Goal: Entertainment & Leisure: Consume media (video, audio)

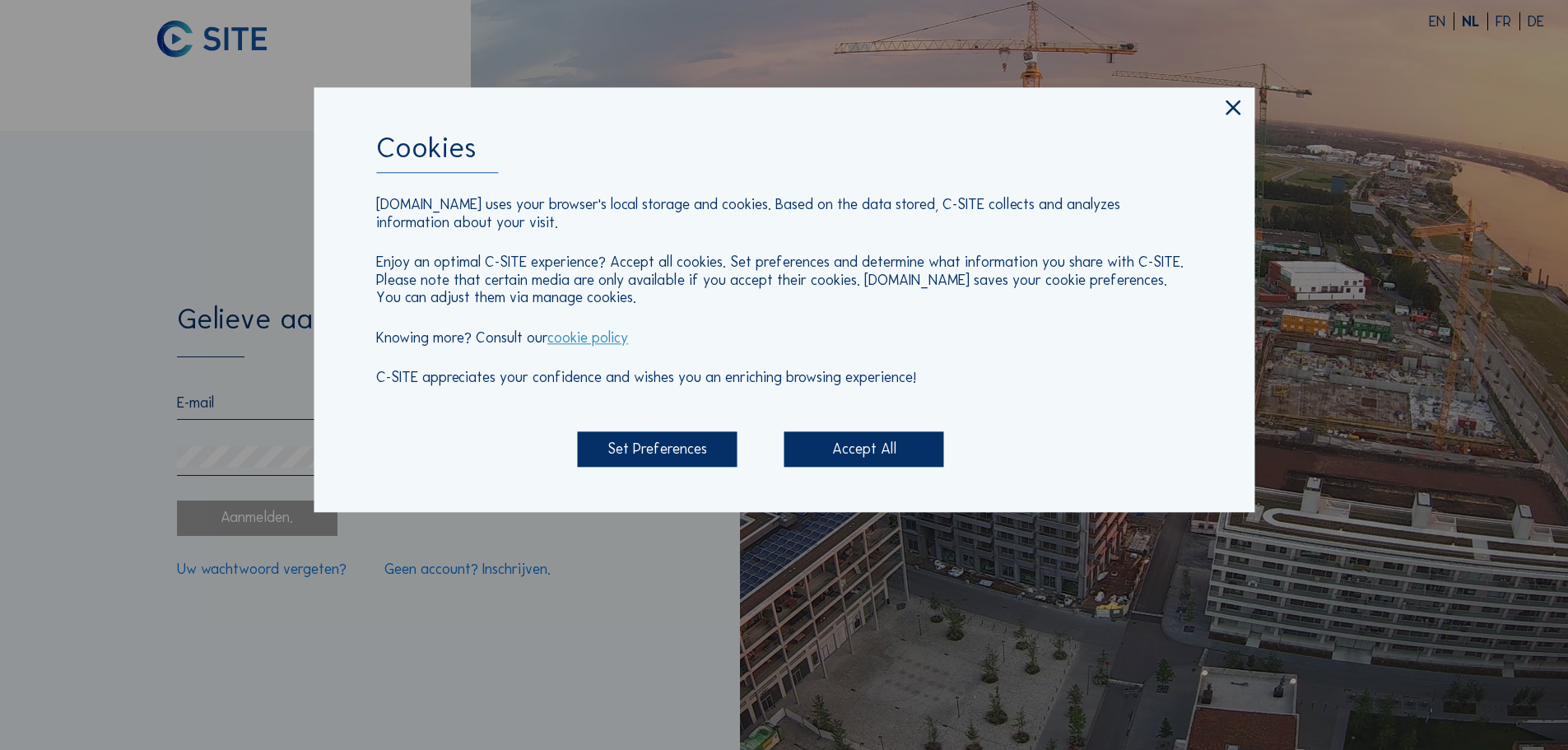
type input "[EMAIL_ADDRESS][PERSON_NAME][DOMAIN_NAME]"
drag, startPoint x: 880, startPoint y: 452, endPoint x: 840, endPoint y: 454, distance: 40.0
click at [880, 452] on div "Accept All" at bounding box center [865, 450] width 160 height 36
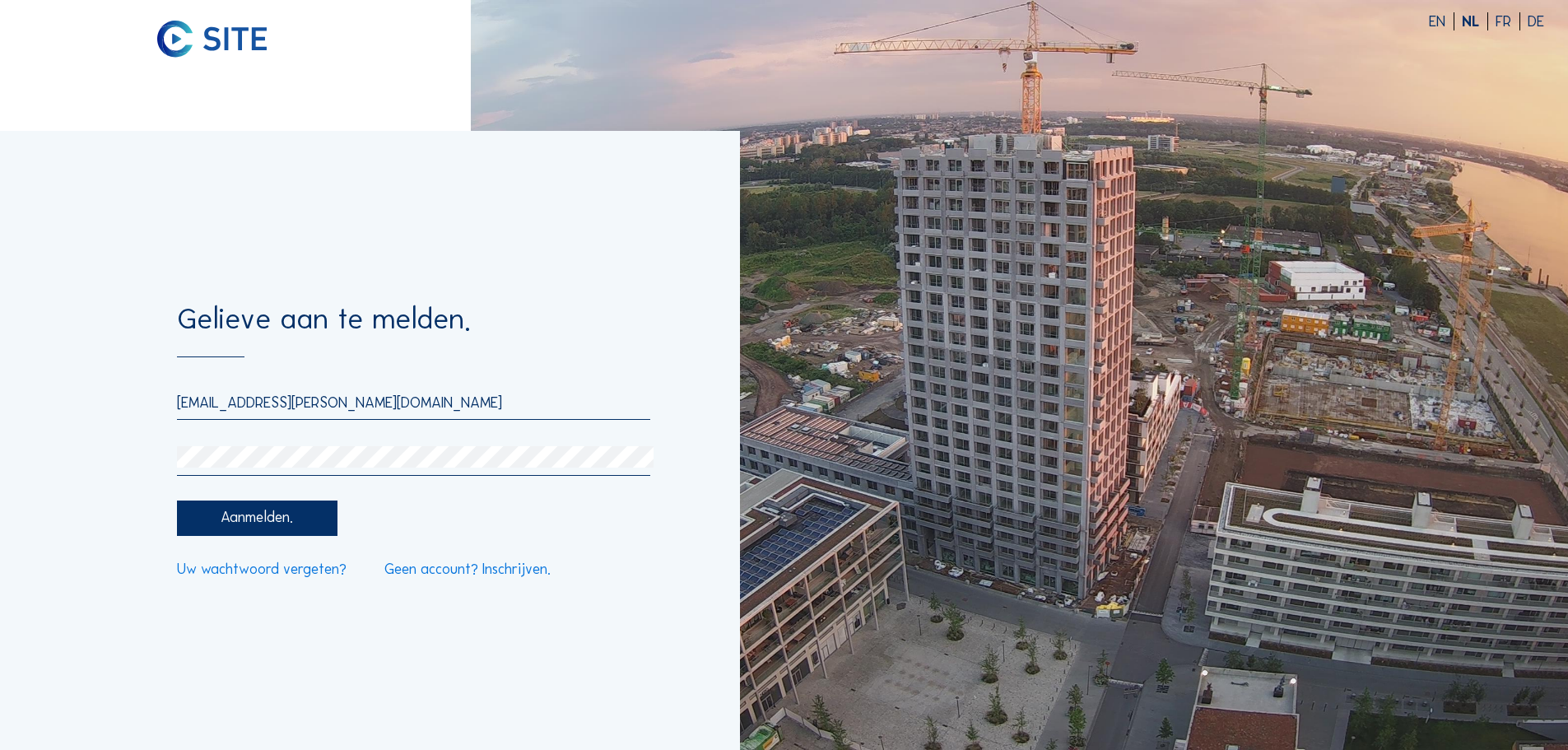
click at [250, 514] on div "Aanmelden." at bounding box center [257, 518] width 160 height 36
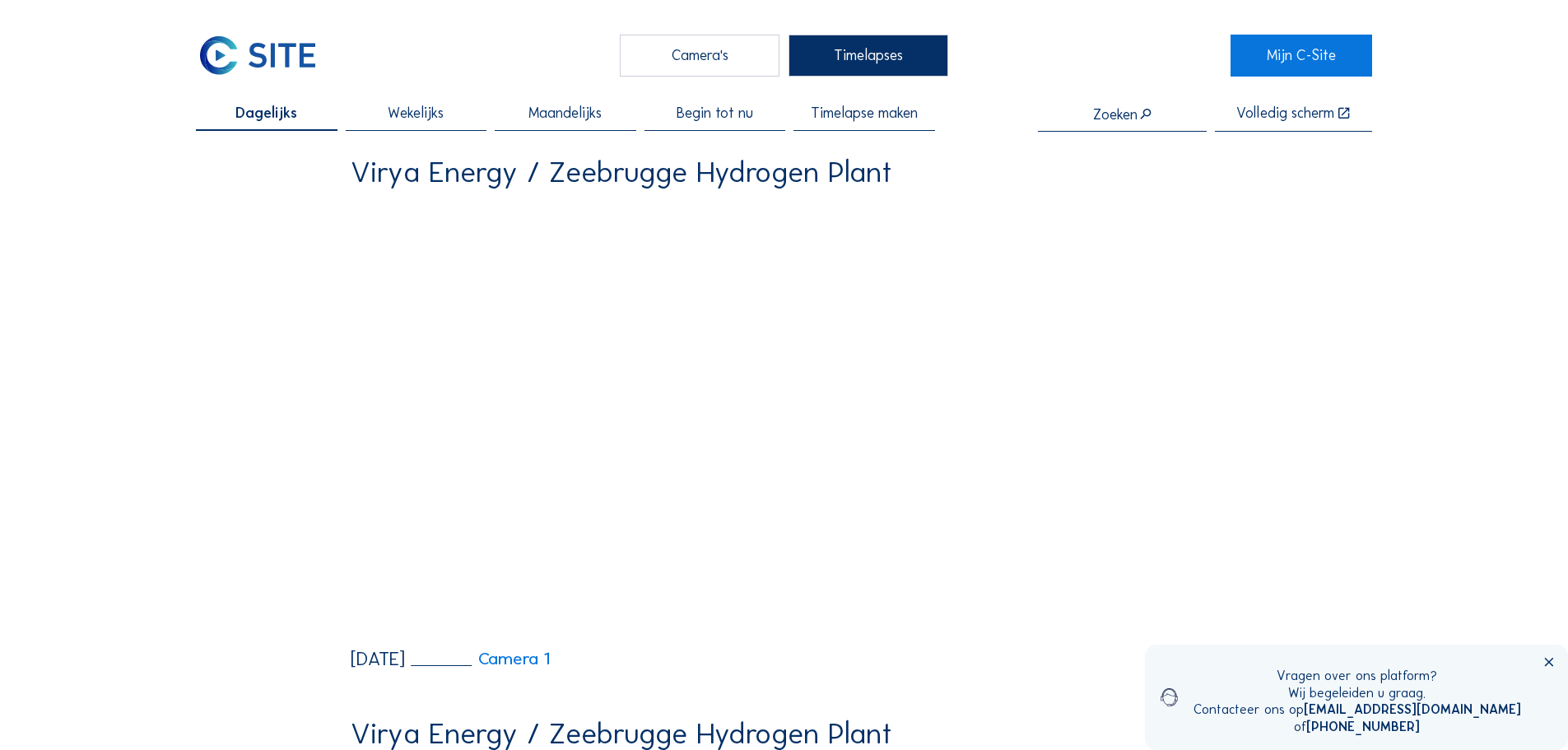
click at [678, 57] on div "Camera's" at bounding box center [700, 55] width 160 height 41
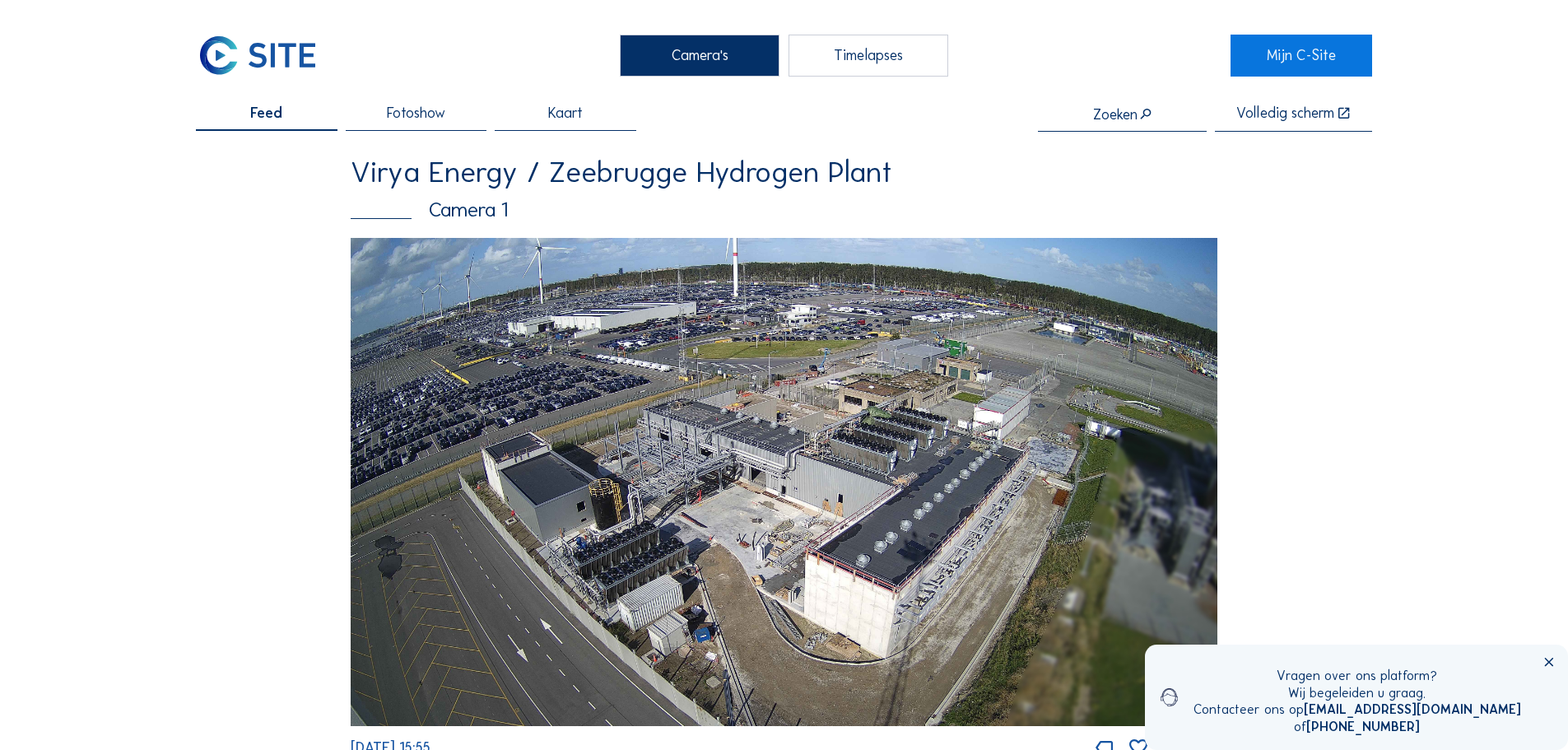
click at [821, 452] on img at bounding box center [784, 482] width 867 height 488
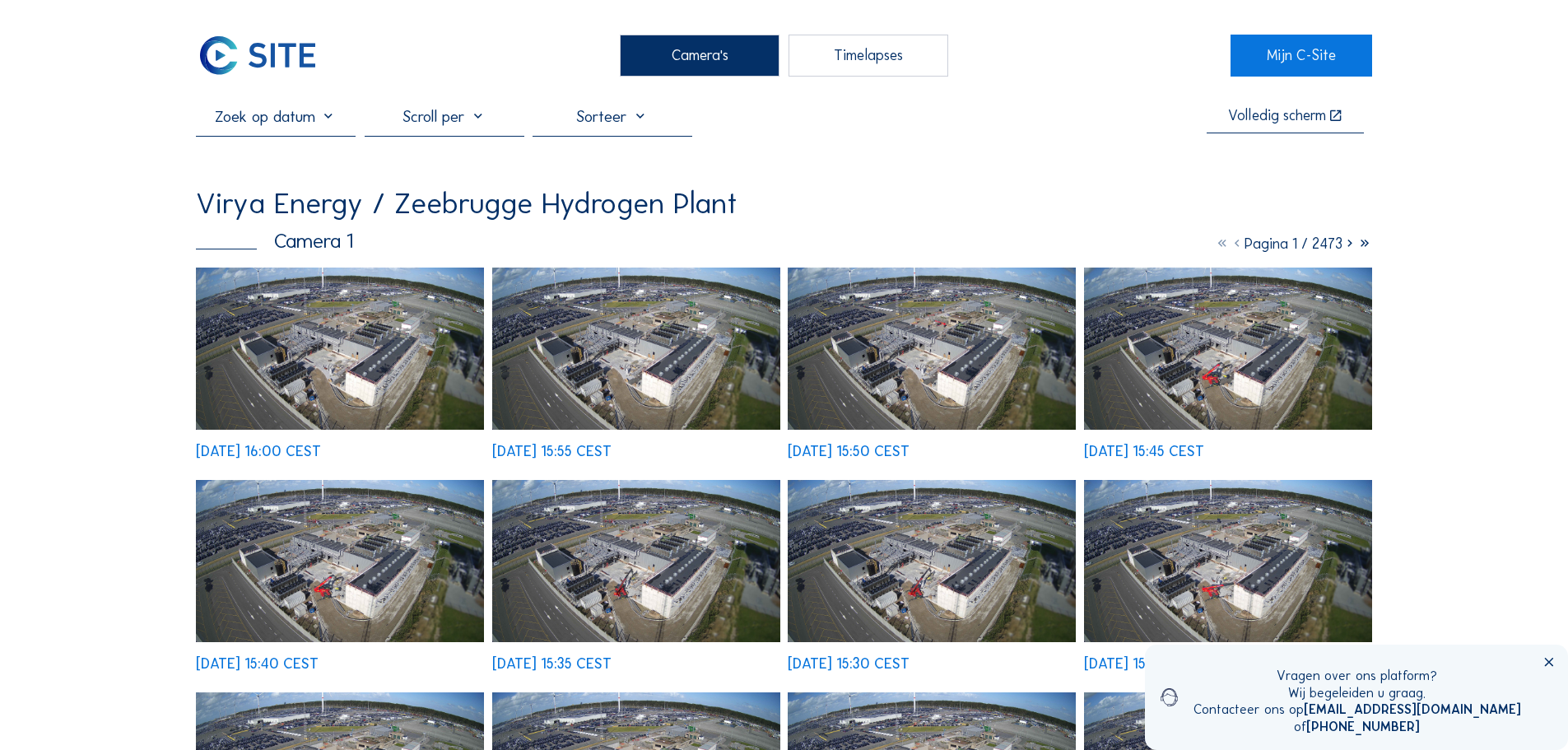
click at [657, 368] on img at bounding box center [637, 348] width 288 height 162
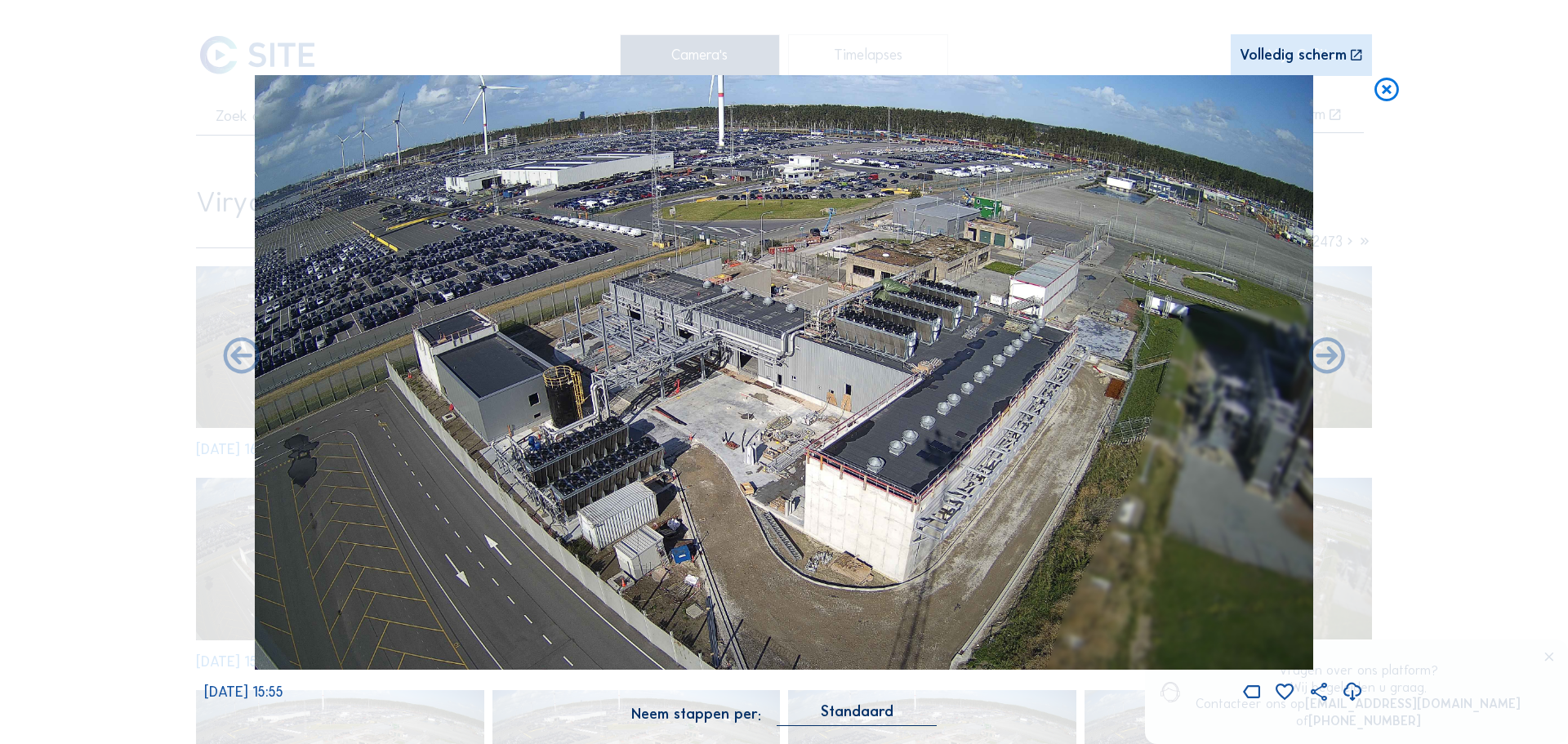
click at [1285, 59] on div "Volledig scherm" at bounding box center [1293, 56] width 107 height 16
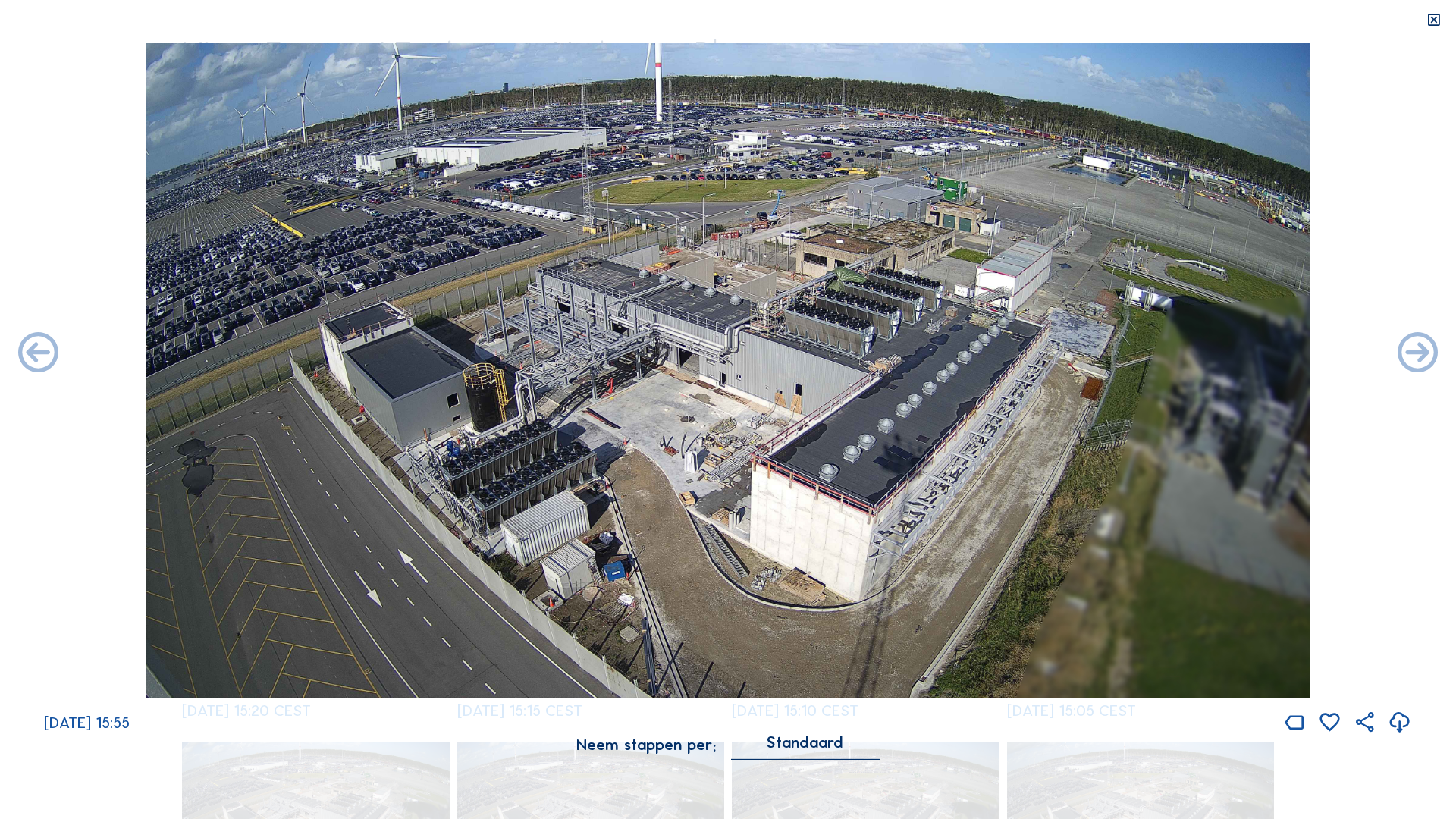
click at [1431, 23] on icon at bounding box center [1434, 20] width 16 height 16
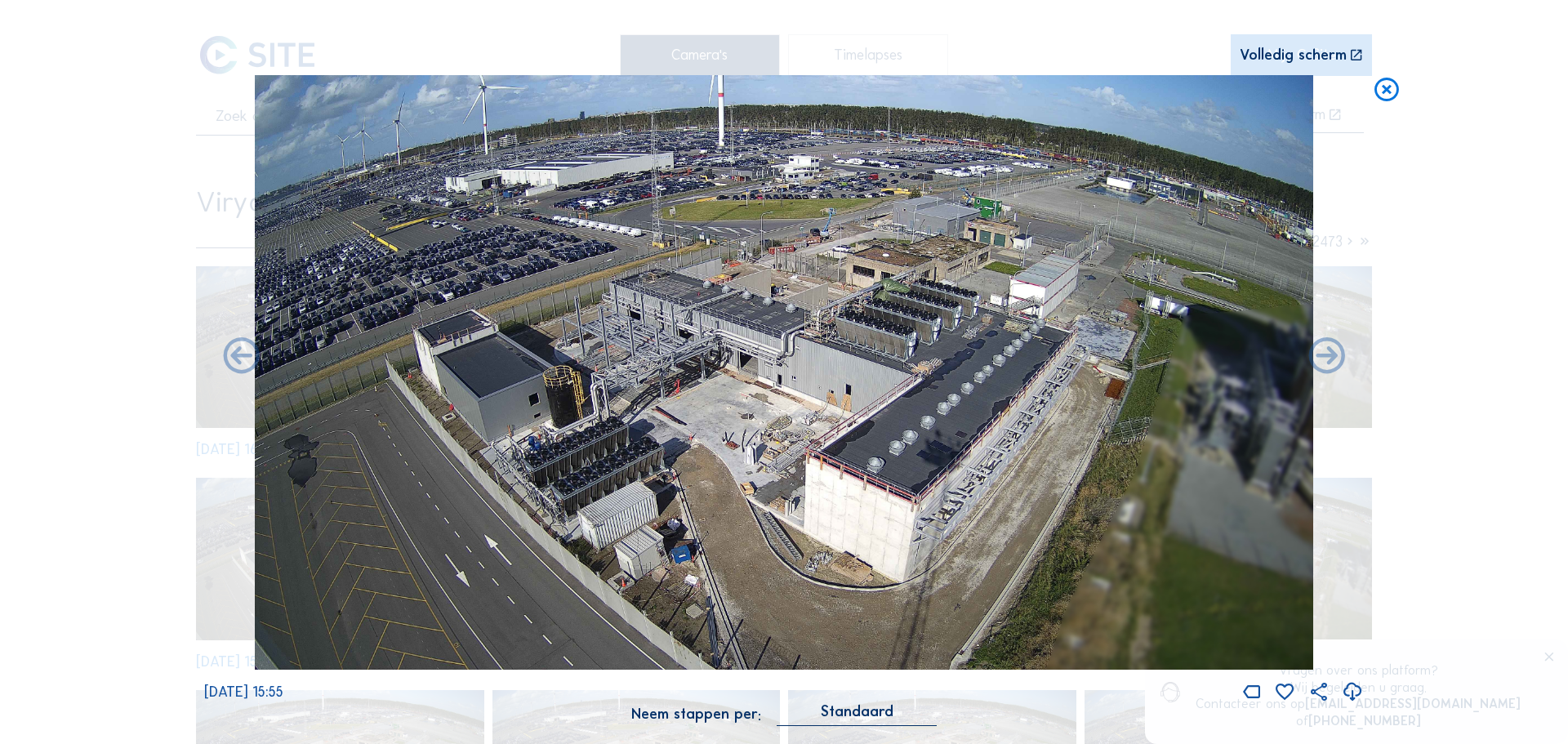
click at [1389, 87] on icon at bounding box center [1387, 90] width 29 height 30
